Goal: Transaction & Acquisition: Register for event/course

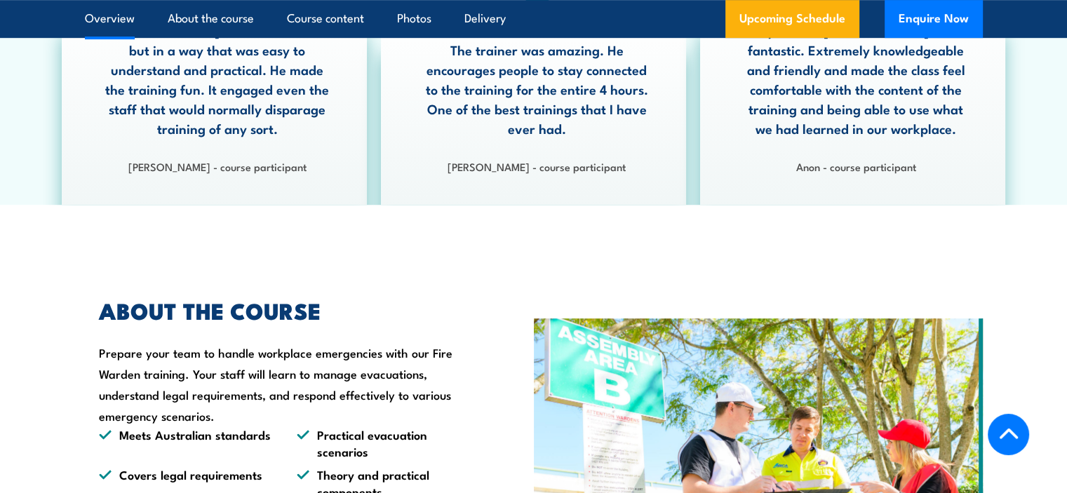
scroll to position [796, 0]
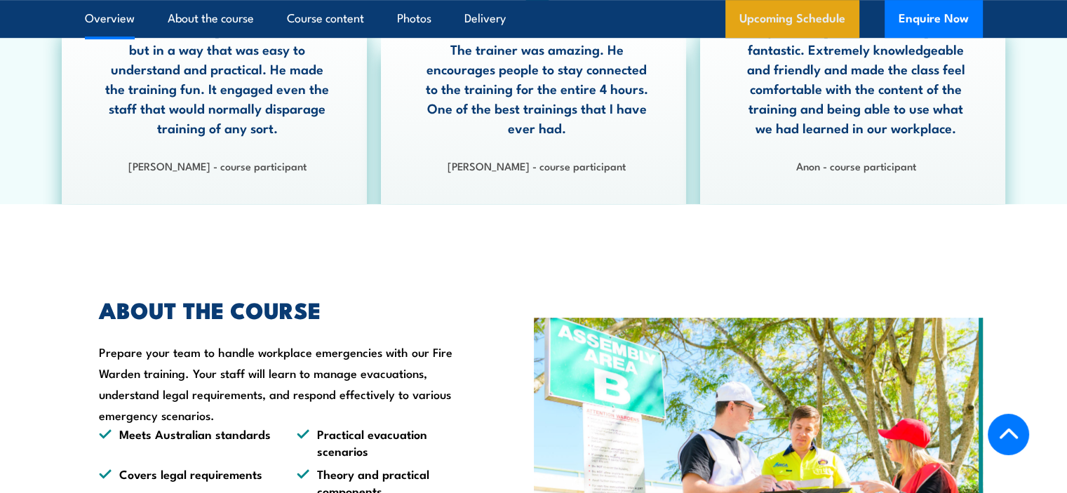
click at [759, 22] on link "Upcoming Schedule" at bounding box center [793, 19] width 134 height 38
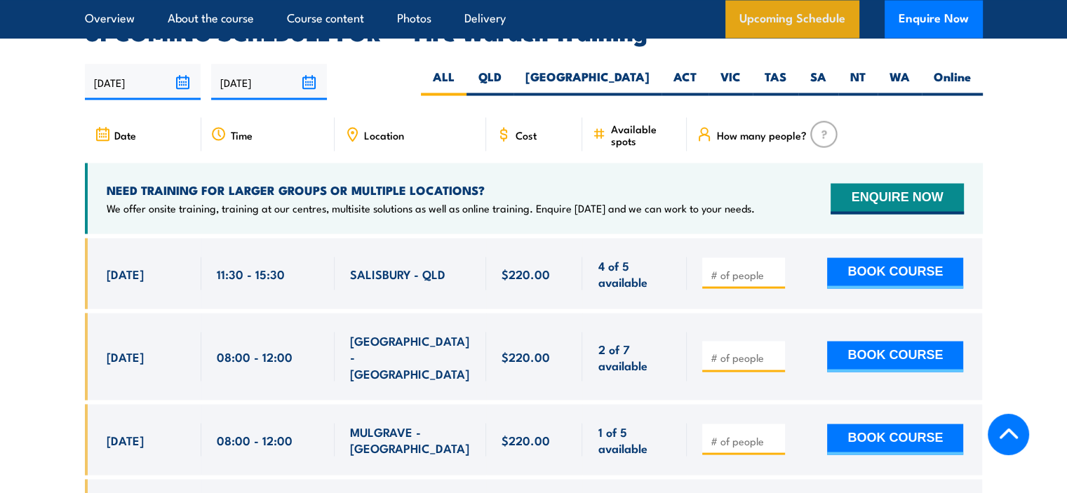
scroll to position [2610, 0]
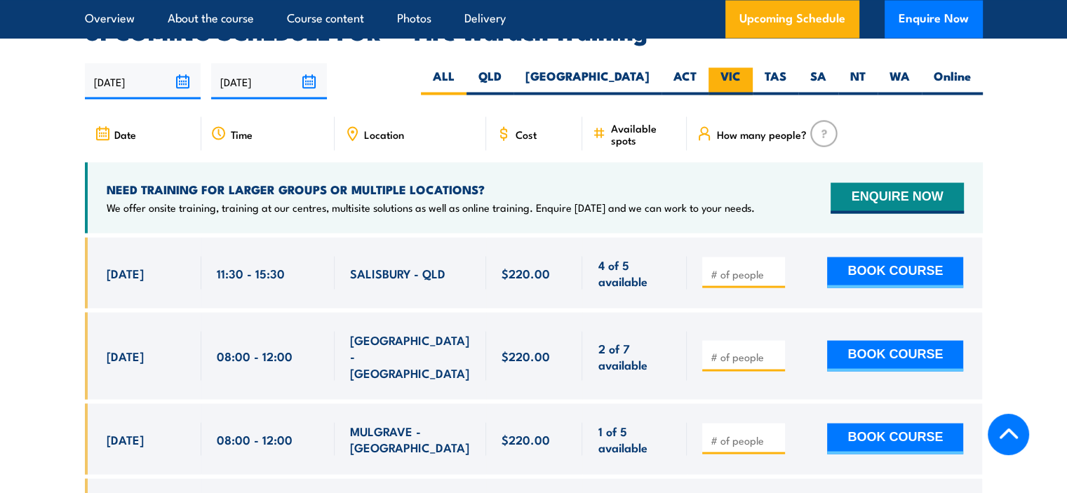
click at [725, 67] on label "VIC" at bounding box center [731, 80] width 44 height 27
click at [741, 67] on input "VIC" at bounding box center [745, 71] width 9 height 9
radio input "true"
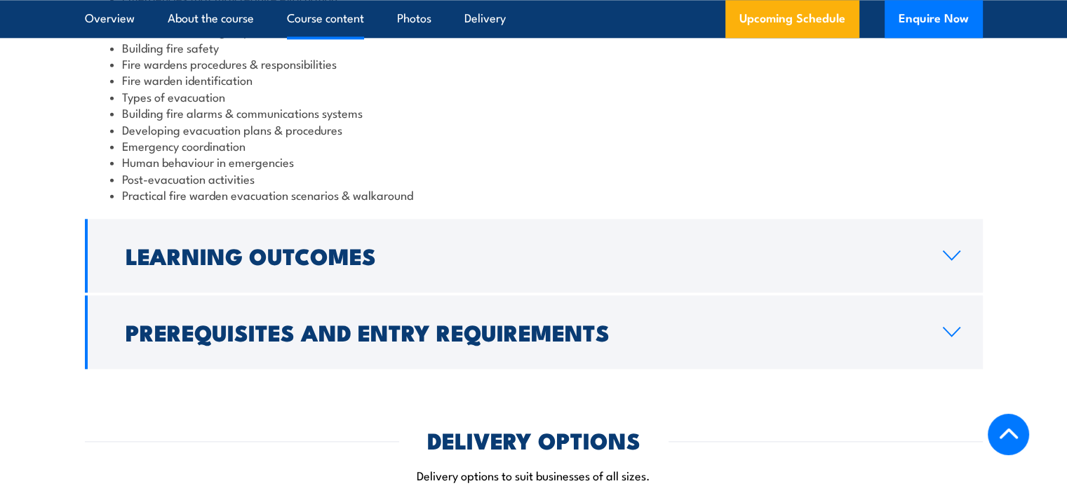
scroll to position [1637, 0]
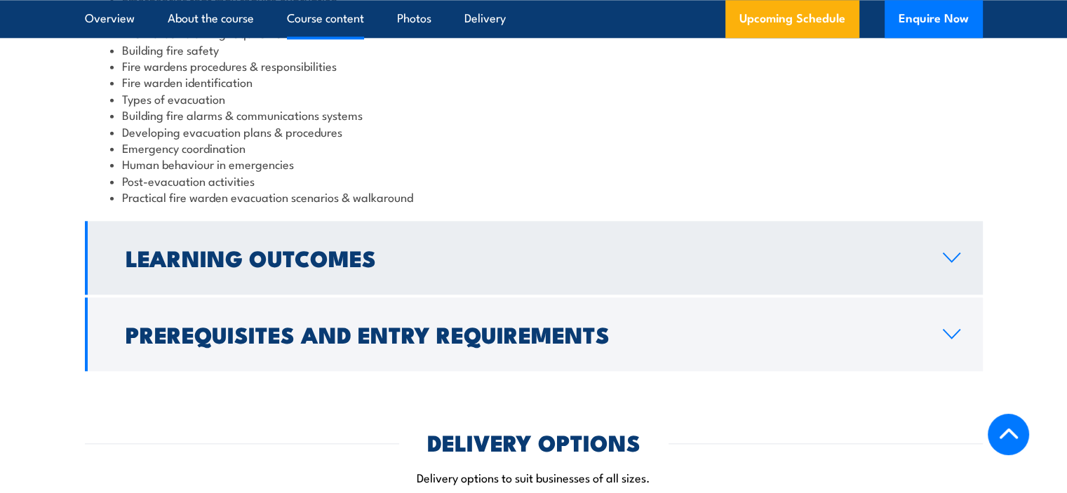
click at [953, 247] on link "Learning Outcomes" at bounding box center [534, 258] width 898 height 74
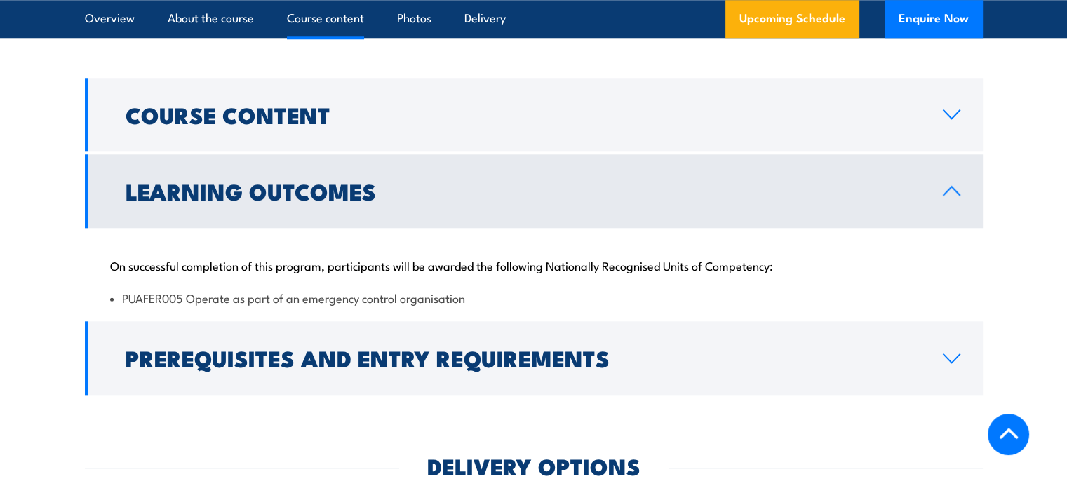
scroll to position [1399, 0]
click at [954, 179] on link "Learning Outcomes" at bounding box center [534, 192] width 898 height 74
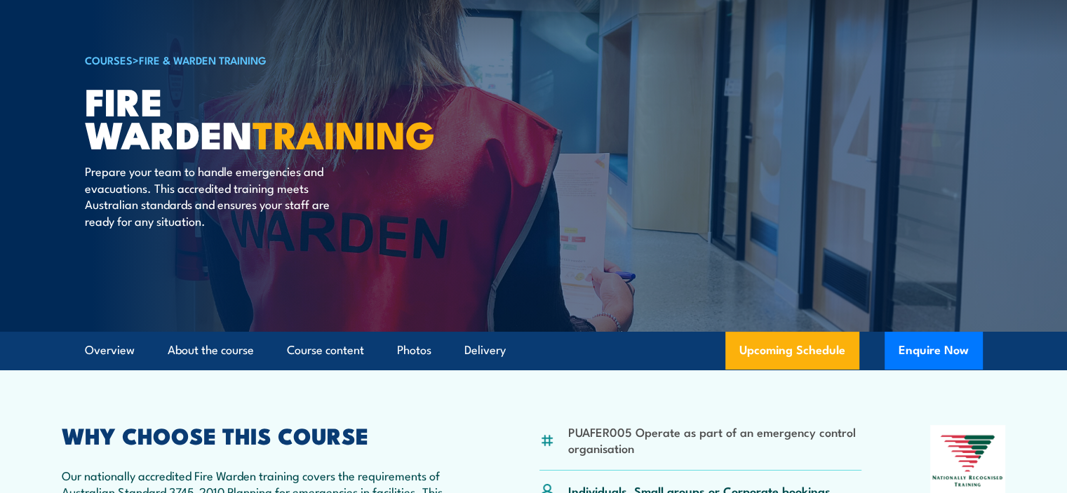
scroll to position [0, 0]
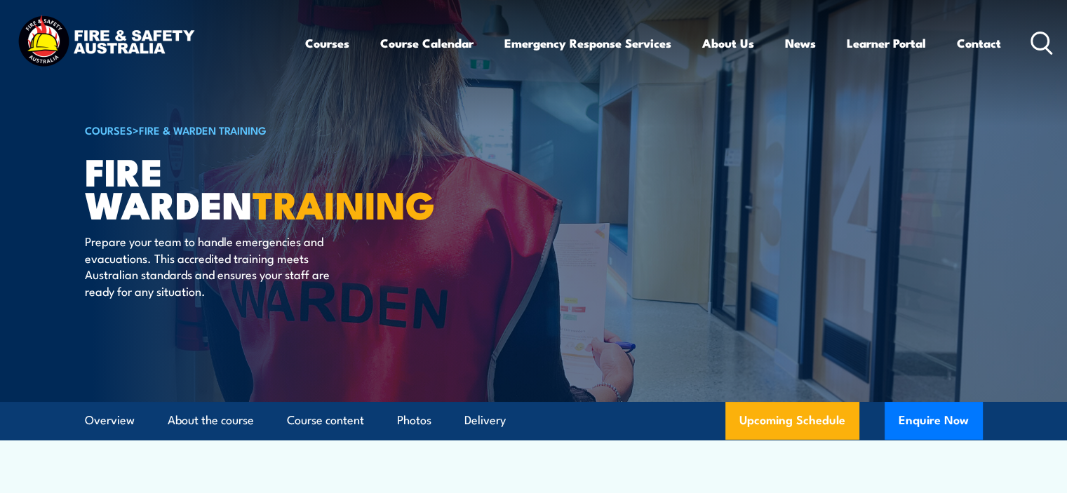
click at [107, 126] on link "COURSES" at bounding box center [109, 129] width 48 height 15
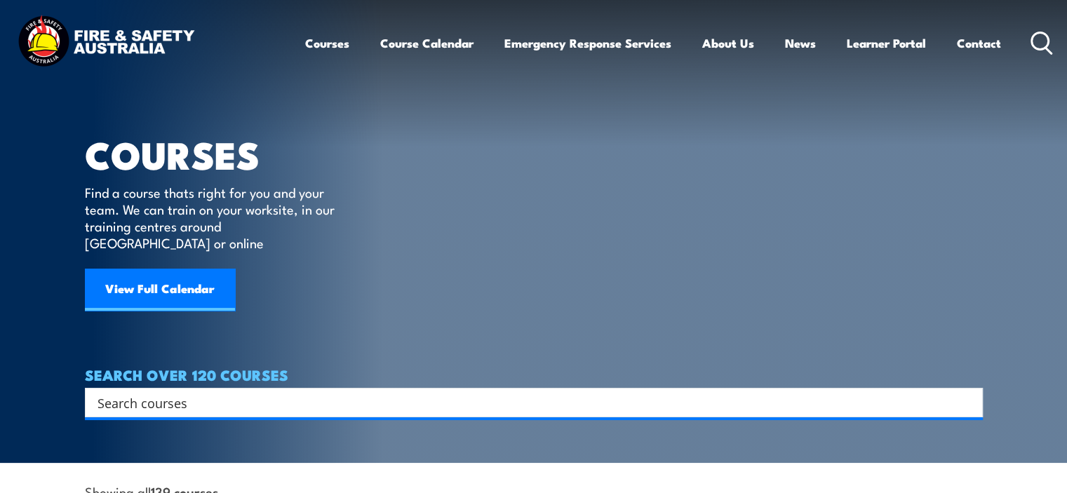
click at [178, 392] on input "Search input" at bounding box center [525, 402] width 855 height 21
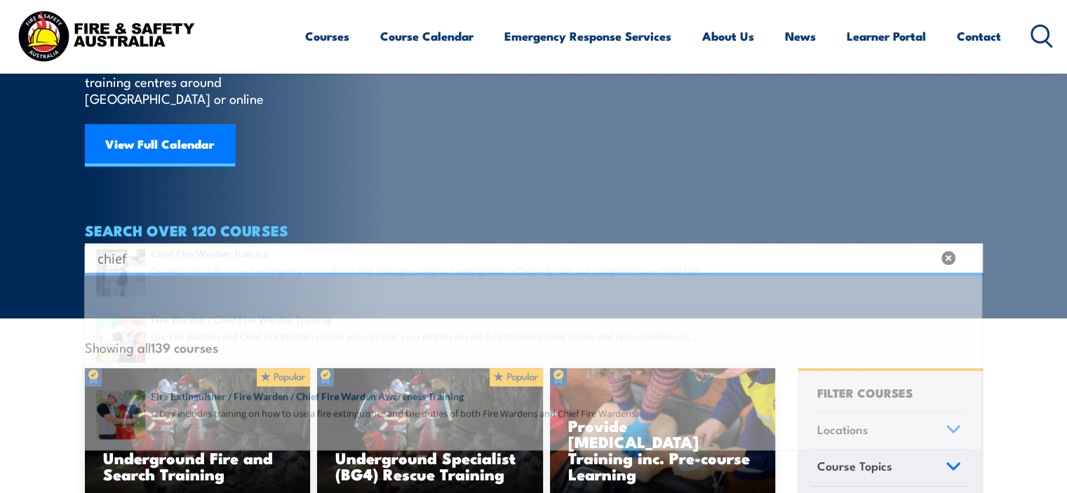
scroll to position [149, 0]
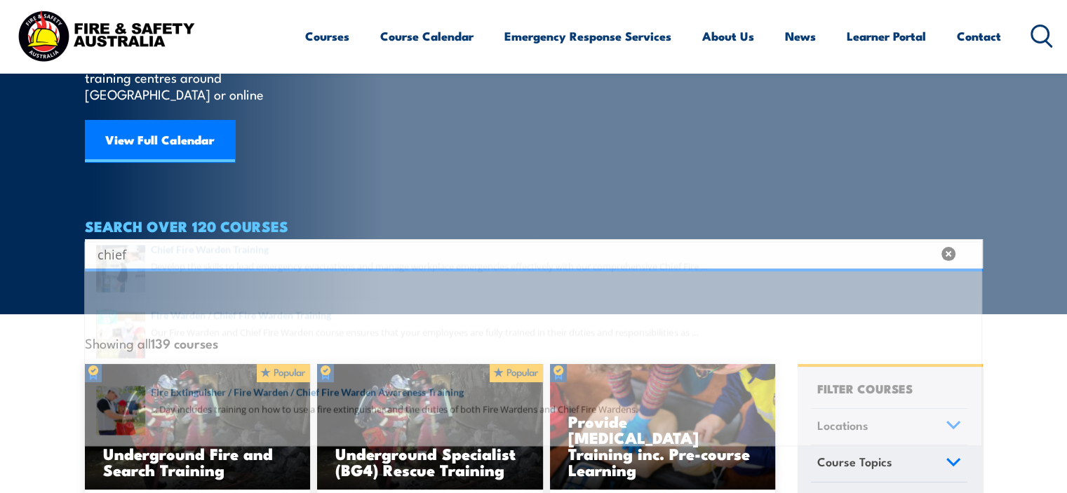
type input "chief"
click at [229, 279] on span at bounding box center [533, 297] width 890 height 66
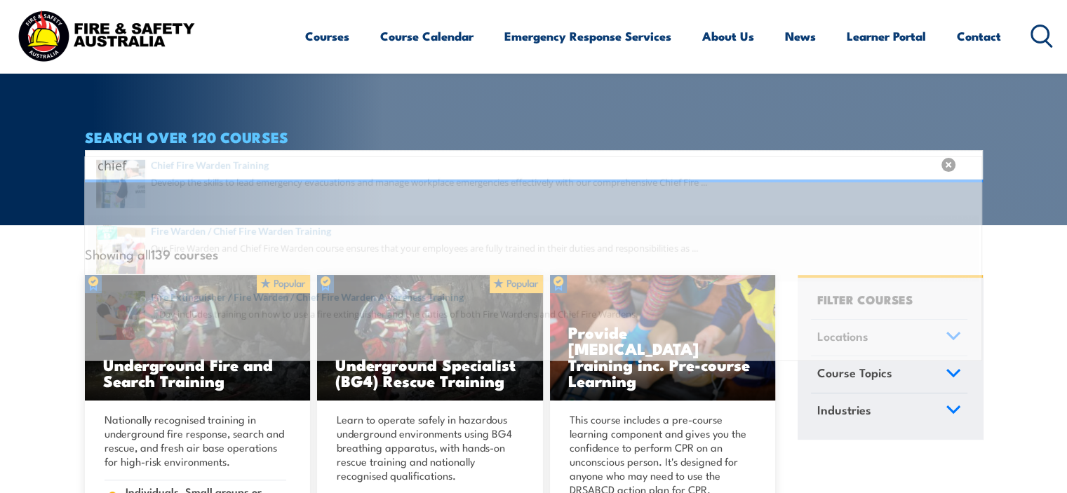
scroll to position [239, 0]
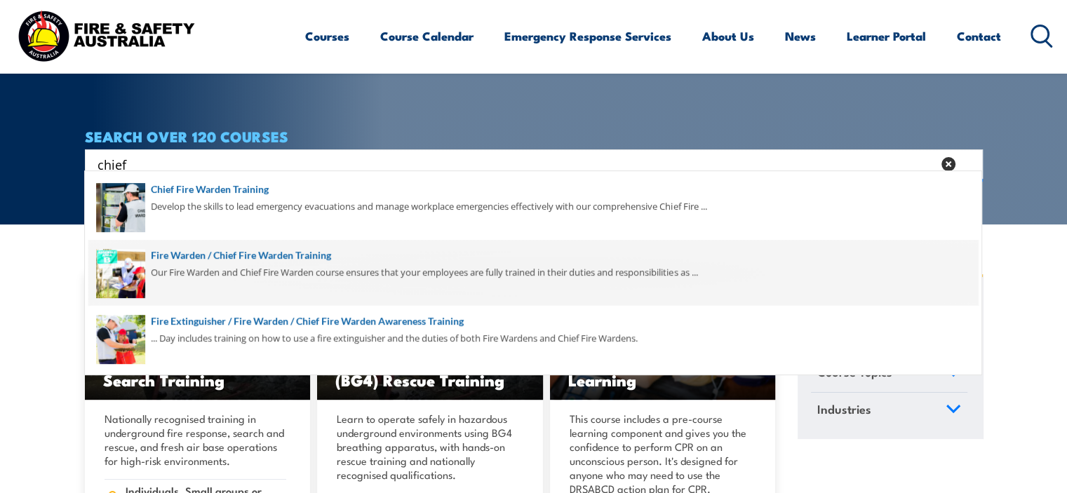
type input "chief"
click at [222, 265] on span at bounding box center [533, 273] width 890 height 66
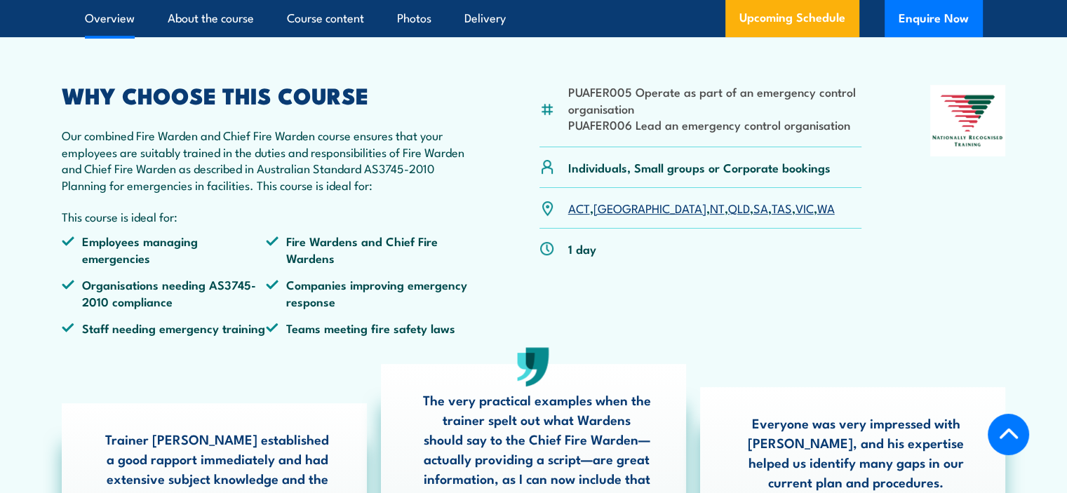
scroll to position [427, 0]
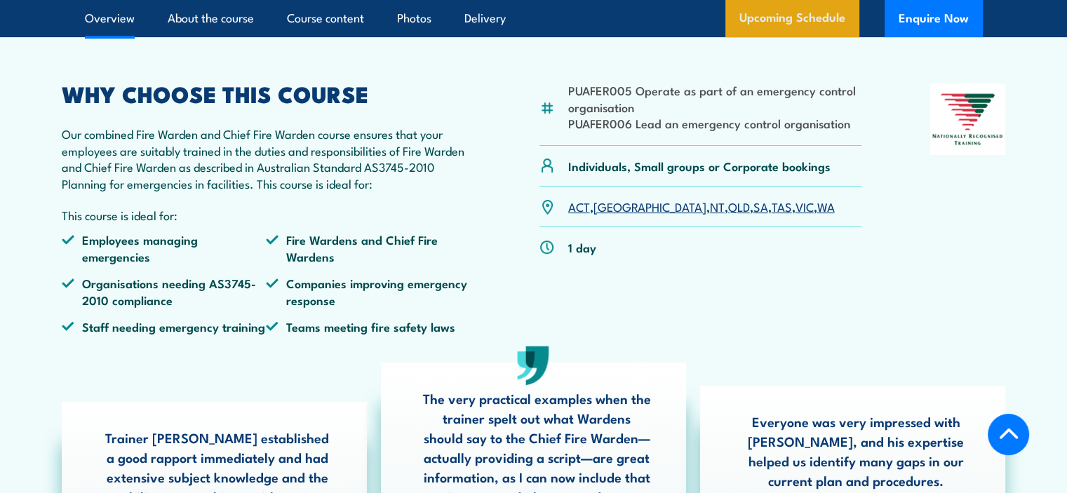
click at [775, 38] on link "Upcoming Schedule" at bounding box center [793, 19] width 134 height 38
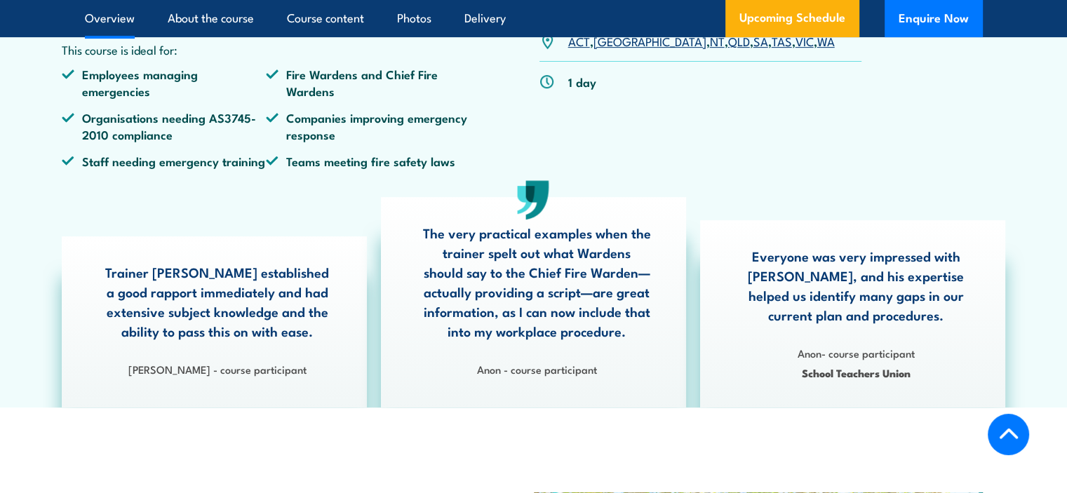
scroll to position [592, 0]
click at [796, 49] on link "VIC" at bounding box center [805, 40] width 18 height 17
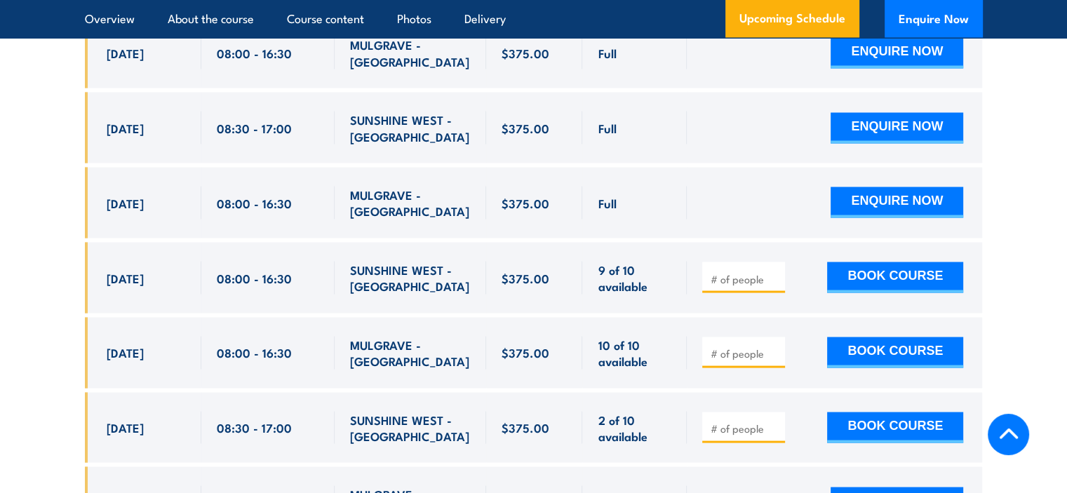
scroll to position [2689, 0]
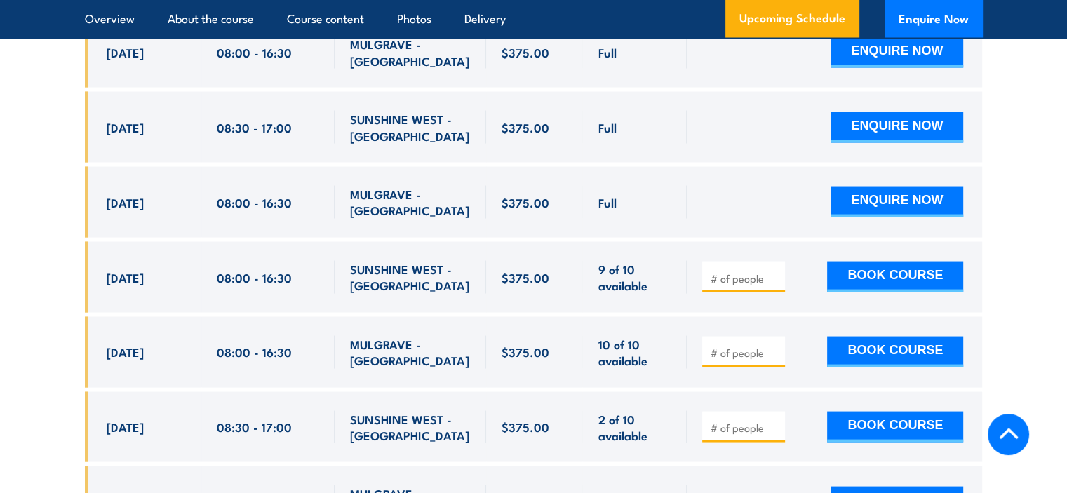
click at [722, 272] on input "number" at bounding box center [745, 279] width 70 height 14
click at [775, 272] on input "1" at bounding box center [745, 279] width 70 height 14
type input "2"
click at [775, 272] on input "2" at bounding box center [745, 279] width 70 height 14
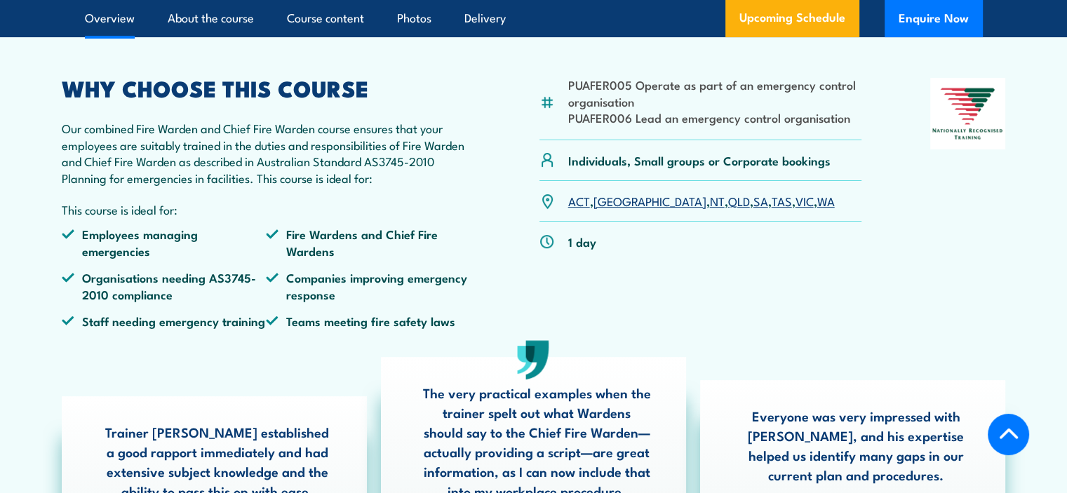
scroll to position [427, 0]
